Goal: Book appointment/travel/reservation: Book appointment/travel/reservation

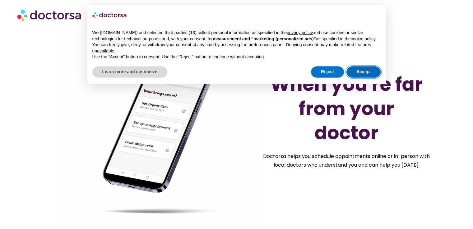
click at [363, 71] on button "Accept" at bounding box center [363, 72] width 34 height 11
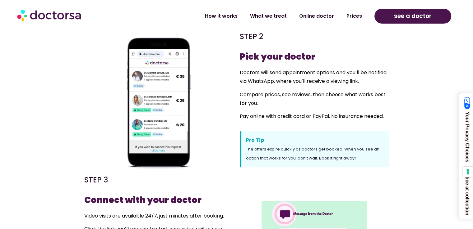
scroll to position [342, 0]
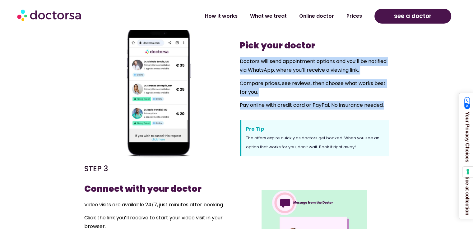
drag, startPoint x: 240, startPoint y: 60, endPoint x: 395, endPoint y: 114, distance: 163.9
click at [395, 114] on section "STEP 2 Pick your doctor Doctors will send appointment options and you’ll be not…" at bounding box center [236, 88] width 473 height 145
click at [394, 113] on section "STEP 2 Pick your doctor Doctors will send appointment options and you’ll be not…" at bounding box center [236, 88] width 473 height 145
drag, startPoint x: 394, startPoint y: 113, endPoint x: 230, endPoint y: 64, distance: 171.7
click at [230, 64] on section "STEP 2 Pick your doctor Doctors will send appointment options and you’ll be not…" at bounding box center [236, 88] width 473 height 145
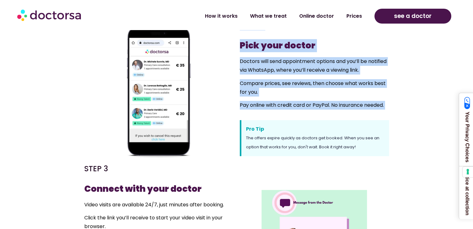
click at [230, 64] on div at bounding box center [158, 88] width 149 height 139
drag, startPoint x: 230, startPoint y: 64, endPoint x: 405, endPoint y: 104, distance: 179.6
click at [405, 104] on section "STEP 2 Pick your doctor Doctors will send appointment options and you’ll be not…" at bounding box center [236, 88] width 473 height 145
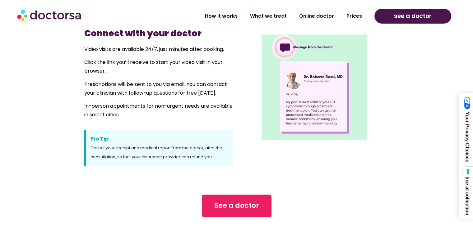
scroll to position [497, 0]
drag, startPoint x: 84, startPoint y: 150, endPoint x: 90, endPoint y: 138, distance: 13.1
click at [85, 147] on div "Pro Tip Collect your receipt and medical report from the doctor, after the cons…" at bounding box center [158, 149] width 149 height 36
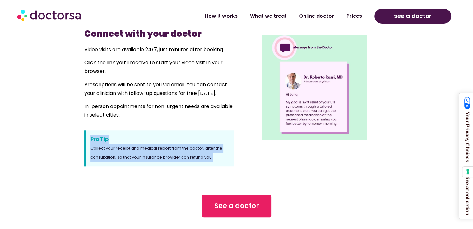
drag, startPoint x: 90, startPoint y: 138, endPoint x: 221, endPoint y: 166, distance: 134.0
click at [221, 166] on div "Pro Tip Collect your receipt and medical report from the doctor, after the cons…" at bounding box center [158, 149] width 149 height 36
click at [222, 165] on div "Pro Tip Collect your receipt and medical report from the doctor, after the cons…" at bounding box center [158, 149] width 149 height 36
click at [222, 158] on div "Pro Tip Collect your receipt and medical report from the doctor, after the cons…" at bounding box center [158, 149] width 149 height 36
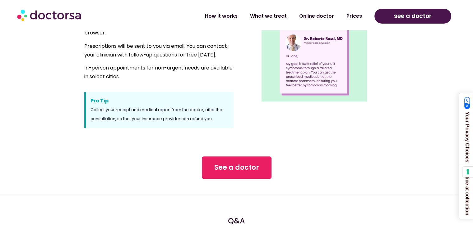
scroll to position [621, 0]
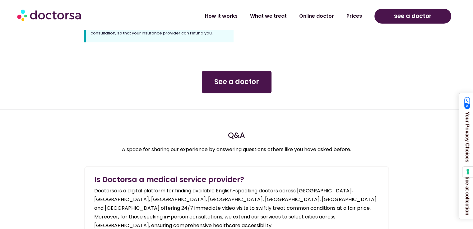
click at [232, 86] on span "See a doctor" at bounding box center [236, 82] width 45 height 10
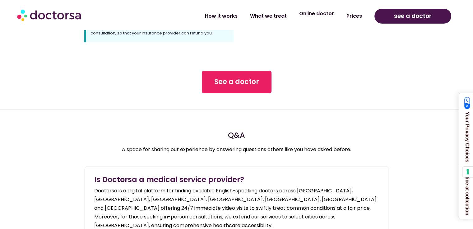
click at [318, 19] on link "Online doctor" at bounding box center [316, 14] width 47 height 14
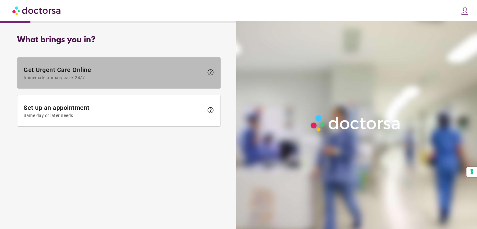
click at [130, 80] on span at bounding box center [118, 72] width 203 height 31
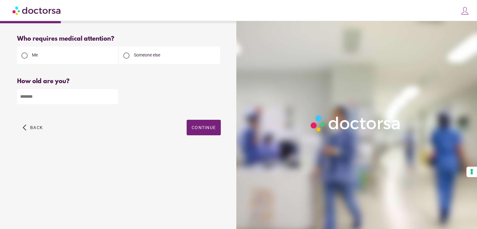
click at [87, 95] on input "number" at bounding box center [67, 96] width 101 height 15
type input "**"
click at [204, 123] on span "button" at bounding box center [204, 128] width 34 height 16
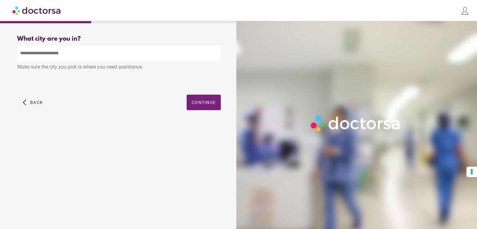
click at [116, 53] on input "text" at bounding box center [119, 53] width 204 height 15
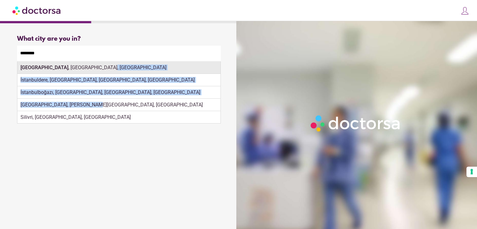
click at [177, 71] on div "Istanbul , İstanbul, Türkiye İstanbuldere, Sapanca, Sakarya, Türkiye İstanbulbo…" at bounding box center [119, 93] width 204 height 62
click at [177, 71] on div "Istanbul , İstanbul, Türkiye" at bounding box center [118, 68] width 203 height 12
type input "**********"
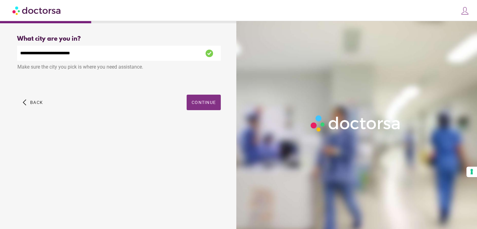
click at [215, 101] on span "Continue" at bounding box center [204, 102] width 24 height 5
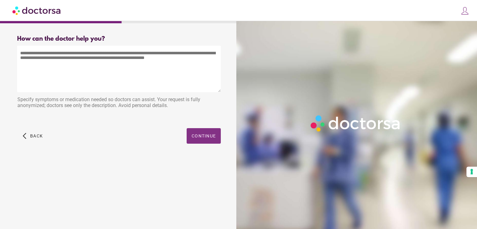
click at [199, 138] on span "Continue" at bounding box center [204, 136] width 24 height 5
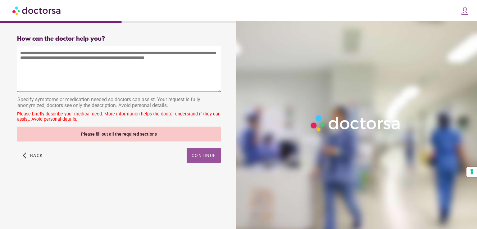
click at [127, 89] on textarea at bounding box center [119, 69] width 204 height 47
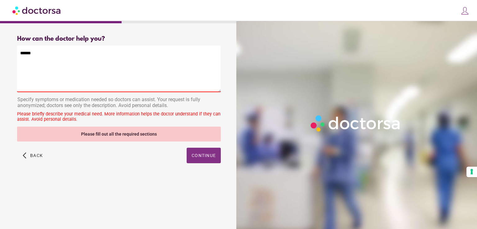
type textarea "******"
click at [206, 154] on span "Continue" at bounding box center [204, 155] width 24 height 5
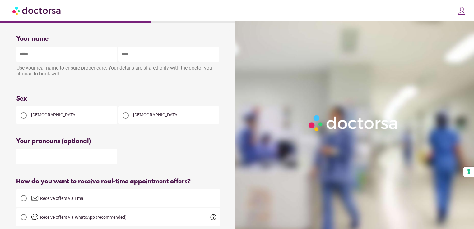
click at [76, 56] on input "text" at bounding box center [66, 54] width 101 height 15
type input "***"
click at [155, 56] on input "text" at bounding box center [168, 54] width 101 height 15
type input "***"
click at [48, 115] on div "Female" at bounding box center [66, 115] width 101 height 17
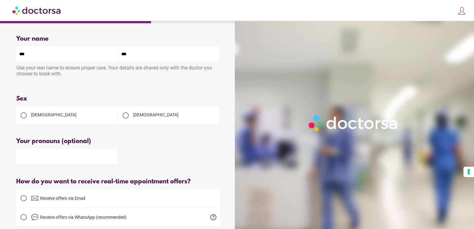
click at [142, 120] on div "Male" at bounding box center [168, 115] width 101 height 17
click at [138, 116] on span "Male" at bounding box center [155, 114] width 45 height 5
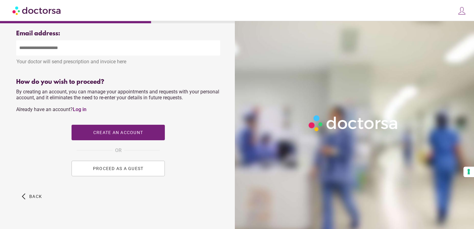
scroll to position [232, 0]
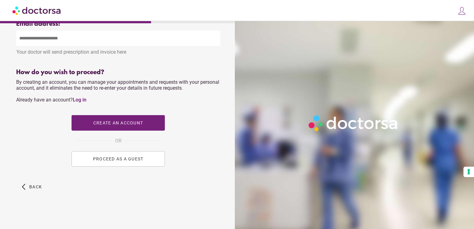
click at [134, 161] on span "PROCEED AS A GUEST" at bounding box center [118, 159] width 51 height 5
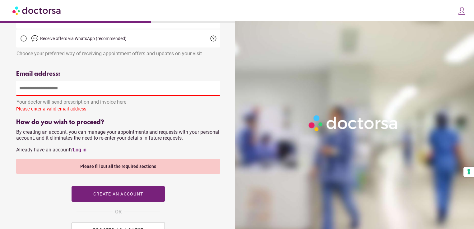
scroll to position [170, 0]
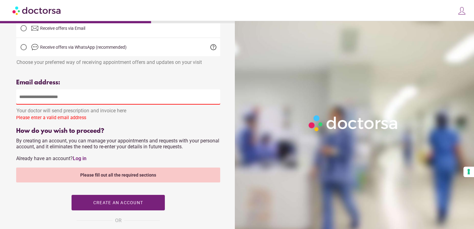
click at [98, 100] on input "email" at bounding box center [118, 96] width 204 height 15
type input "**********"
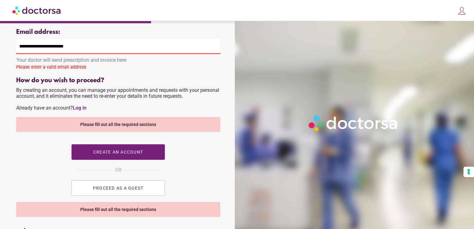
scroll to position [268, 0]
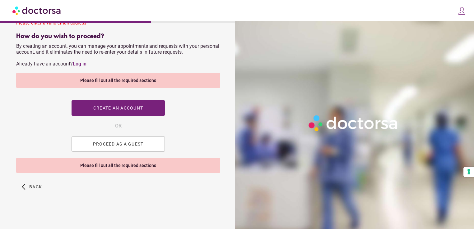
click at [125, 145] on span "PROCEED AS A GUEST" at bounding box center [118, 144] width 51 height 5
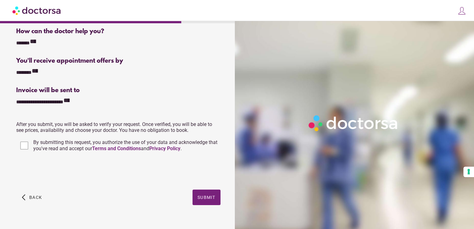
scroll to position [127, 0]
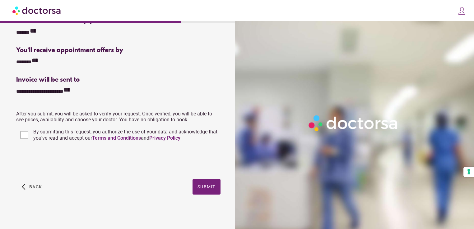
click at [80, 120] on p "After you submit, you will be asked to verify your request. Once verified, you …" at bounding box center [118, 117] width 204 height 12
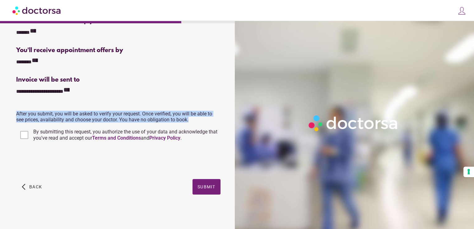
click at [80, 120] on p "After you submit, you will be asked to verify your request. Once verified, you …" at bounding box center [118, 117] width 204 height 12
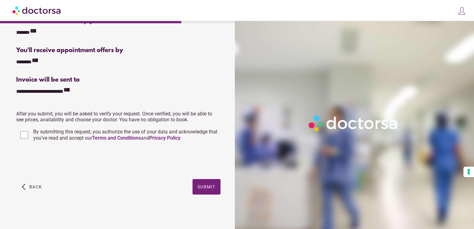
click at [76, 129] on div "By submitting this request, you authorize the use of your data and acknowledge …" at bounding box center [118, 135] width 204 height 15
click at [208, 175] on div "**********" at bounding box center [118, 59] width 224 height 310
click at [209, 186] on span "Submit" at bounding box center [206, 187] width 18 height 5
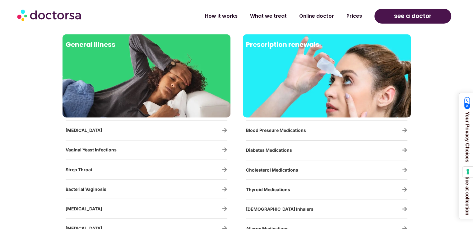
scroll to position [1025, 0]
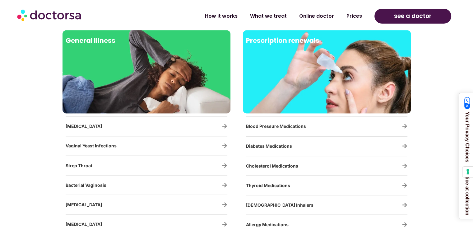
click at [144, 90] on div at bounding box center [147, 82] width 162 height 56
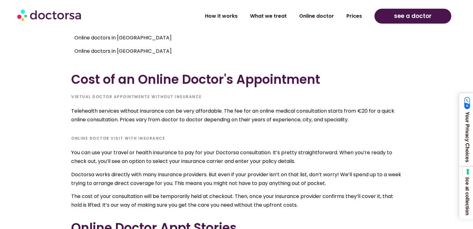
scroll to position [1554, 0]
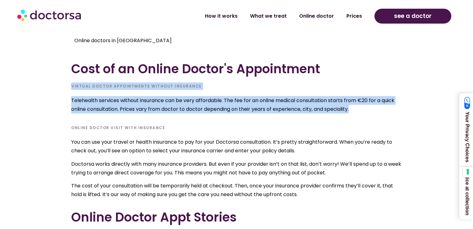
drag, startPoint x: 65, startPoint y: 70, endPoint x: 386, endPoint y: 107, distance: 323.4
click at [386, 107] on section "Where You Can Find Our Online Doctors Online doctors in [GEOGRAPHIC_DATA] ( Onl…" at bounding box center [236, 169] width 473 height 594
click at [386, 107] on div "Telehealth services without insurance can be very affordable. The fee for an on…" at bounding box center [236, 107] width 330 height 22
drag, startPoint x: 376, startPoint y: 104, endPoint x: 45, endPoint y: 71, distance: 332.2
click at [45, 71] on section "Where You Can Find Our Online Doctors Online doctors in [GEOGRAPHIC_DATA] ( Onl…" at bounding box center [236, 169] width 473 height 594
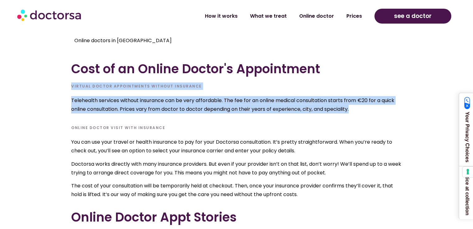
click at [45, 71] on section "Where You Can Find Our Online Doctors Online doctors in [GEOGRAPHIC_DATA] ( Onl…" at bounding box center [236, 169] width 473 height 594
drag, startPoint x: 45, startPoint y: 71, endPoint x: 387, endPoint y: 98, distance: 342.6
click at [387, 98] on section "Where You Can Find Our Online Doctors Online doctors in [GEOGRAPHIC_DATA] ( Onl…" at bounding box center [236, 169] width 473 height 594
click at [386, 98] on p "Telehealth services without insurance can be very affordable. The fee for an on…" at bounding box center [236, 104] width 330 height 17
drag, startPoint x: 386, startPoint y: 98, endPoint x: 67, endPoint y: 80, distance: 319.0
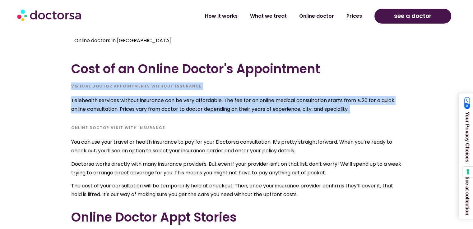
click at [67, 81] on section "Where You Can Find Our Online Doctors Online doctors in [GEOGRAPHIC_DATA] ( Onl…" at bounding box center [236, 169] width 473 height 594
click at [67, 80] on section "Where You Can Find Our Online Doctors Online doctors in [GEOGRAPHIC_DATA] ( Onl…" at bounding box center [236, 169] width 473 height 594
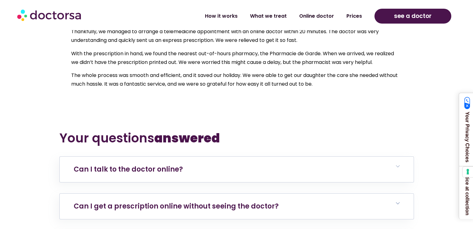
scroll to position [1989, 0]
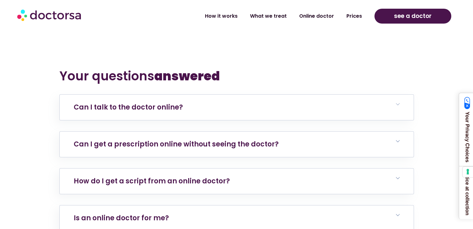
drag, startPoint x: 57, startPoint y: 62, endPoint x: 262, endPoint y: 74, distance: 205.4
click at [262, 74] on h2 "Your questions answered" at bounding box center [236, 76] width 354 height 15
click at [238, 100] on h6 "Can I talk to the doctor online?" at bounding box center [237, 107] width 354 height 25
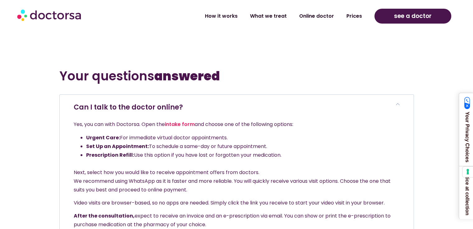
click at [238, 100] on h6 "Can I talk to the doctor online?" at bounding box center [237, 107] width 354 height 25
